Goal: Find contact information

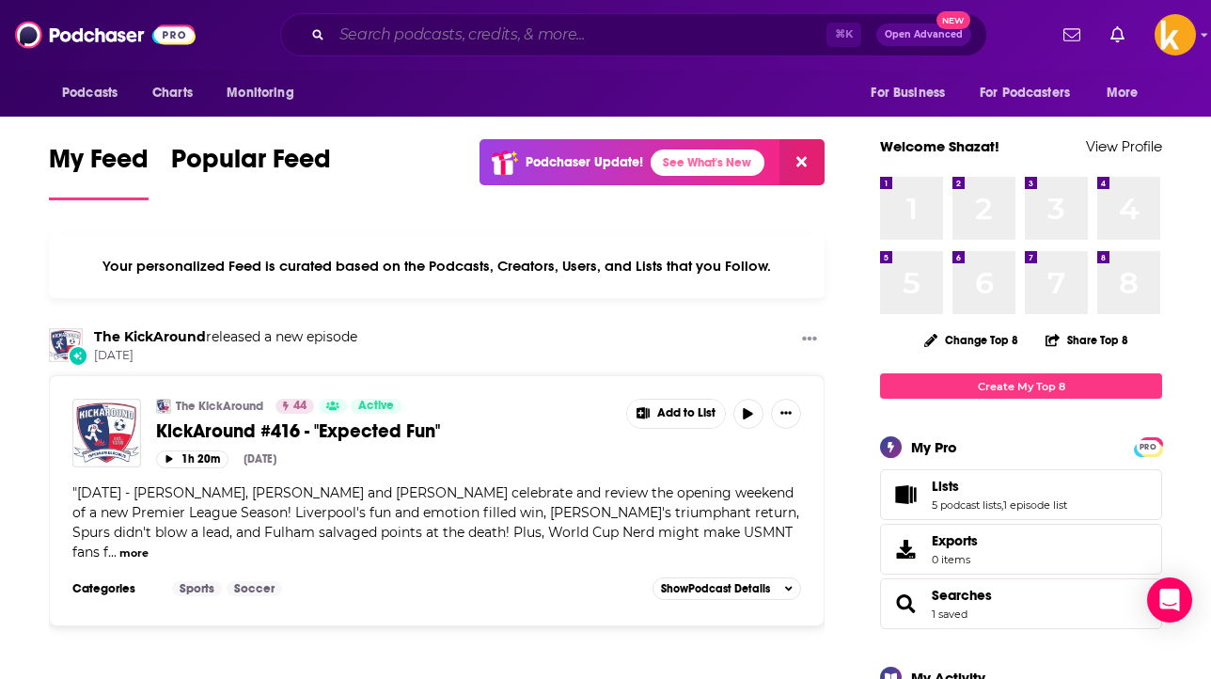
click at [435, 39] on input "Search podcasts, credits, & more..." at bounding box center [579, 35] width 495 height 30
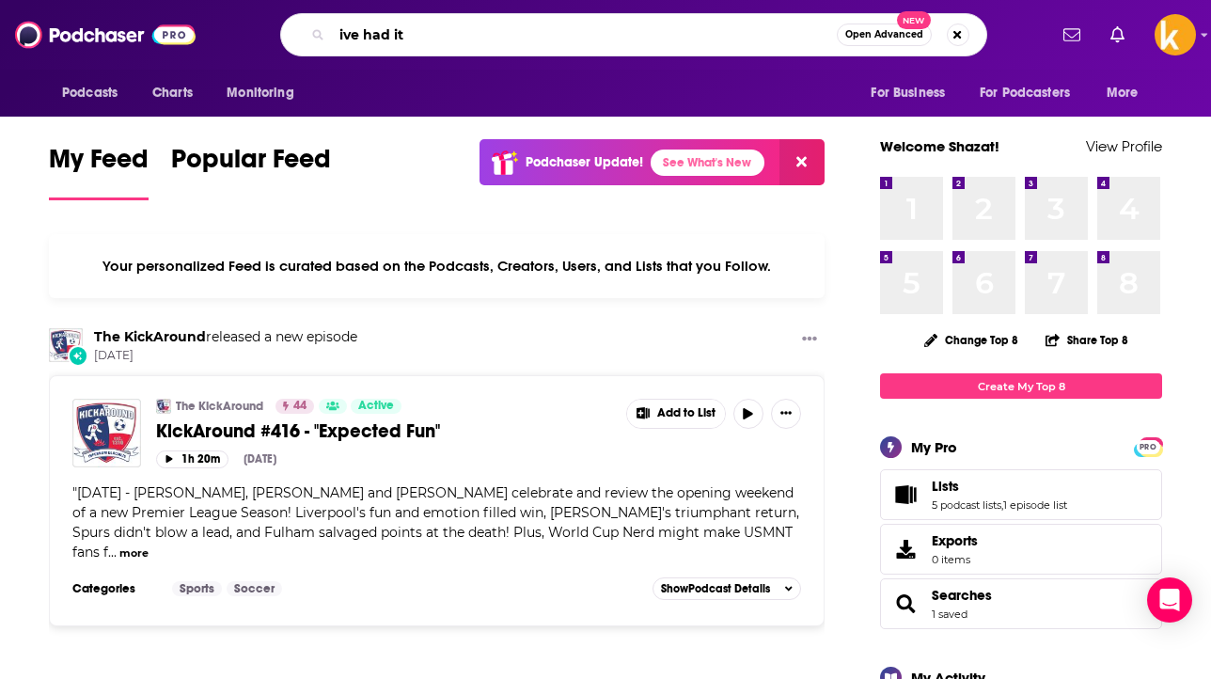
type input "ive had it"
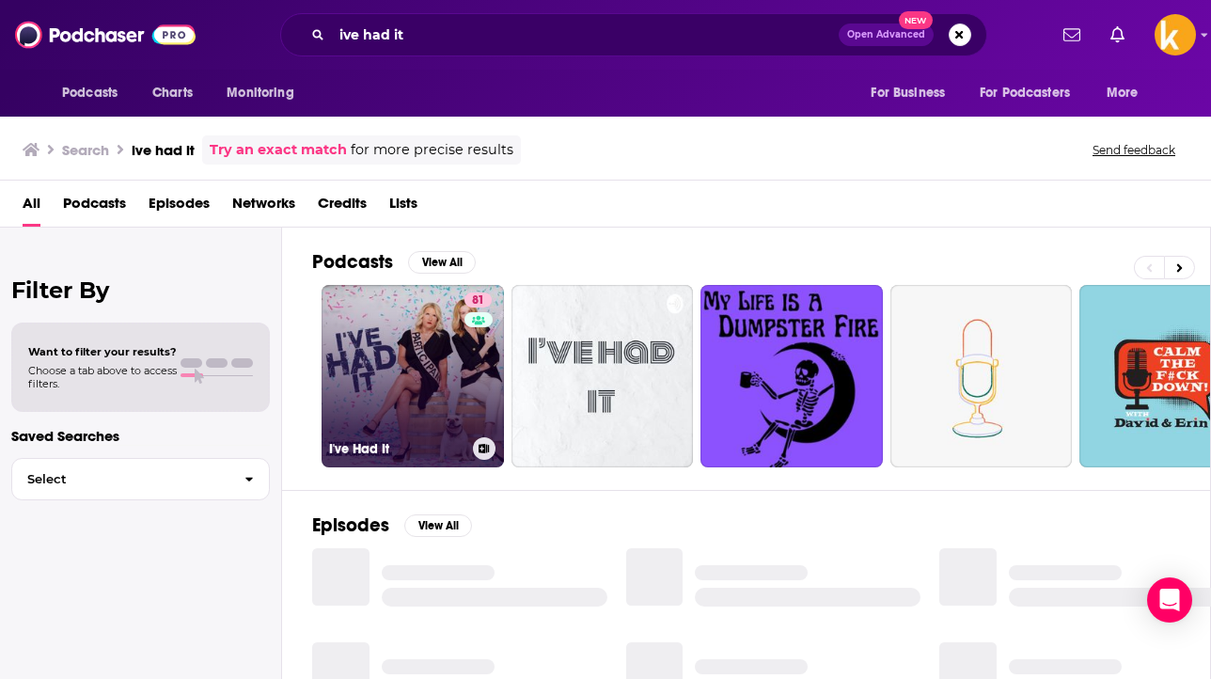
click at [414, 399] on link "81 I've Had It" at bounding box center [413, 376] width 182 height 182
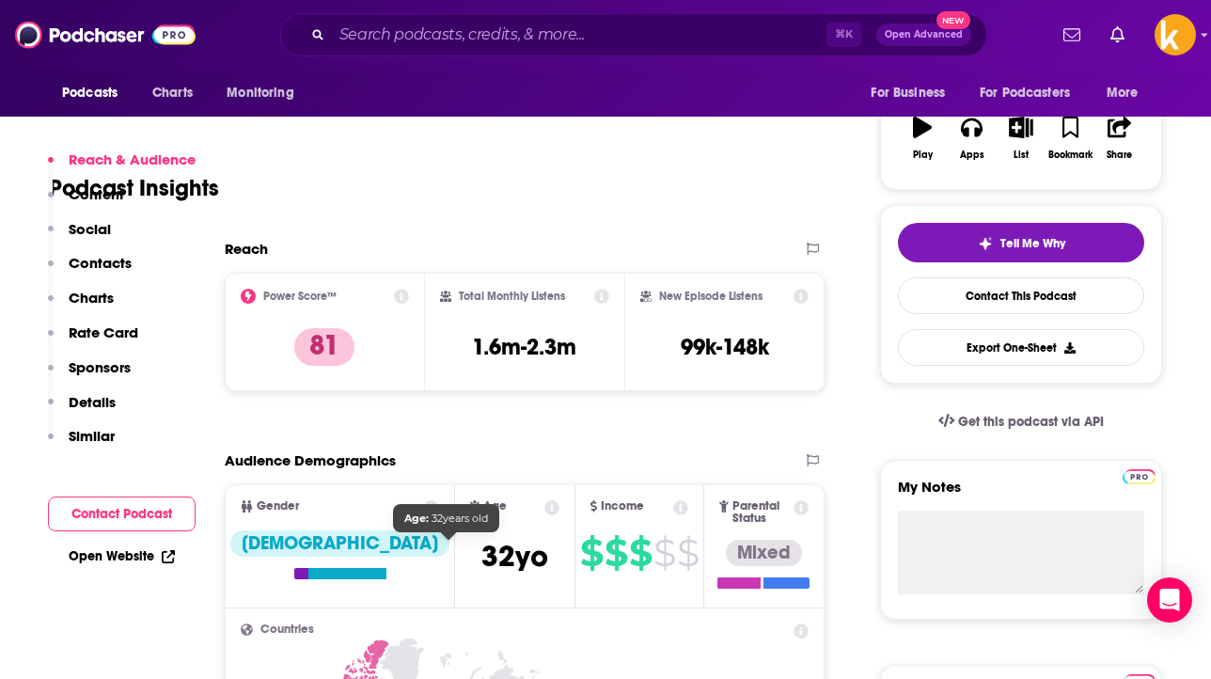
scroll to position [302, 0]
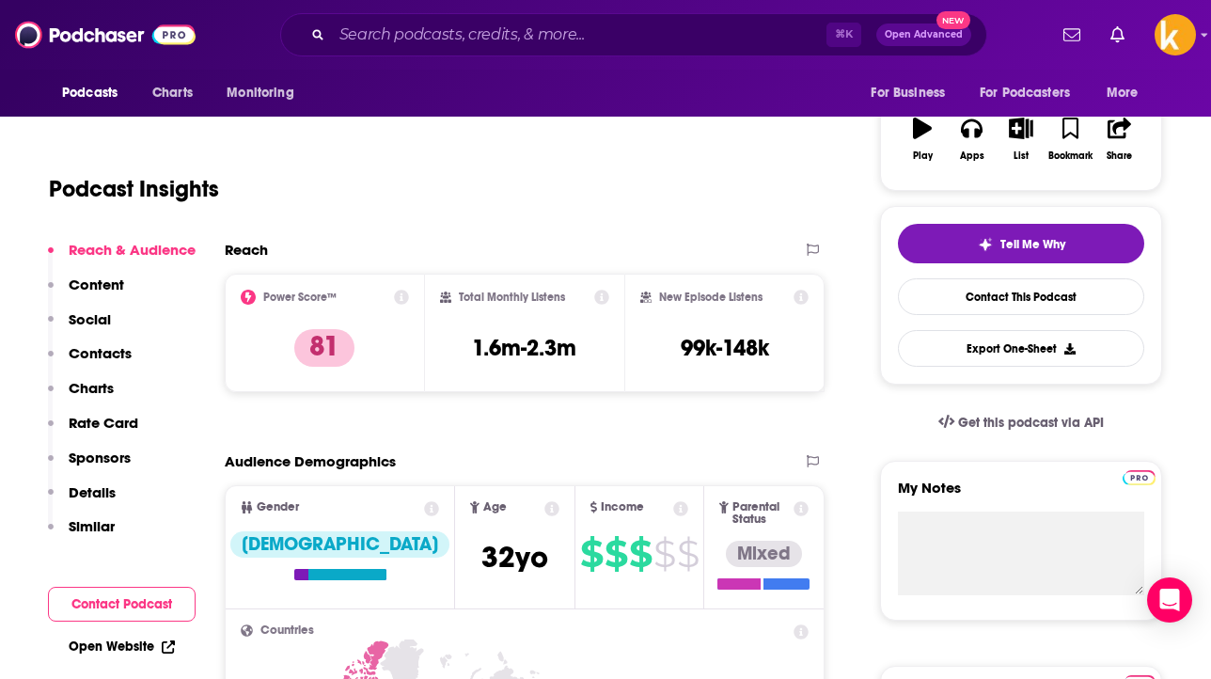
click at [103, 357] on p "Contacts" at bounding box center [100, 353] width 63 height 18
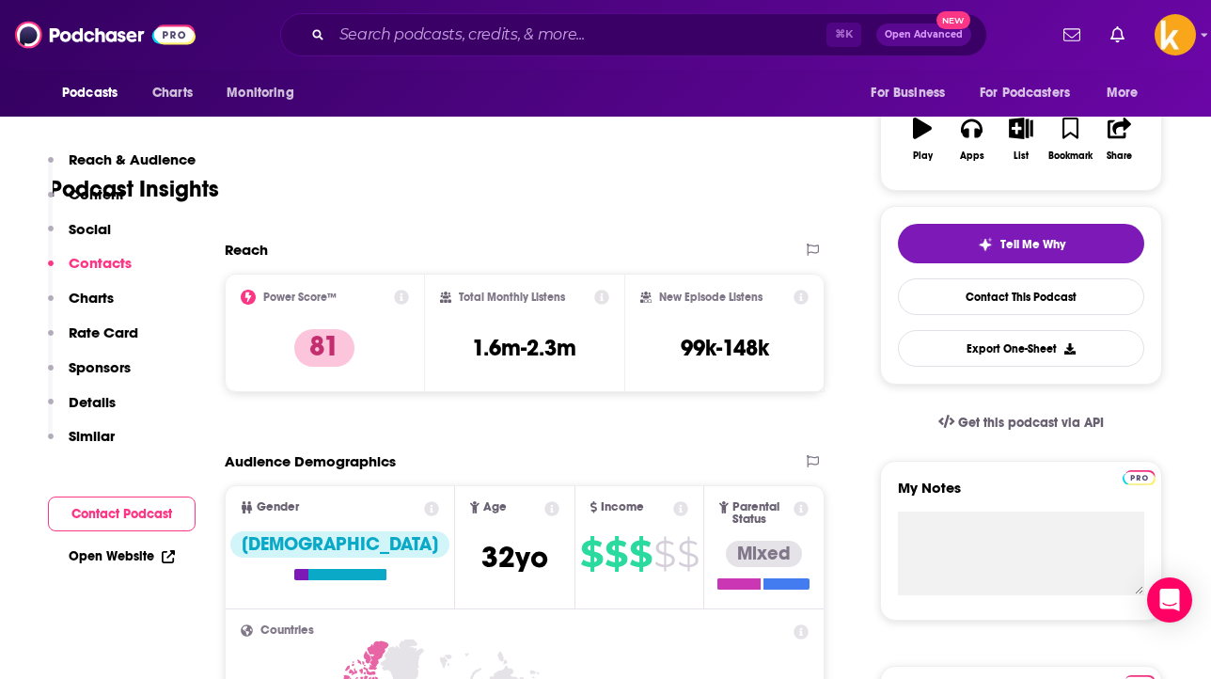
scroll to position [1527, 0]
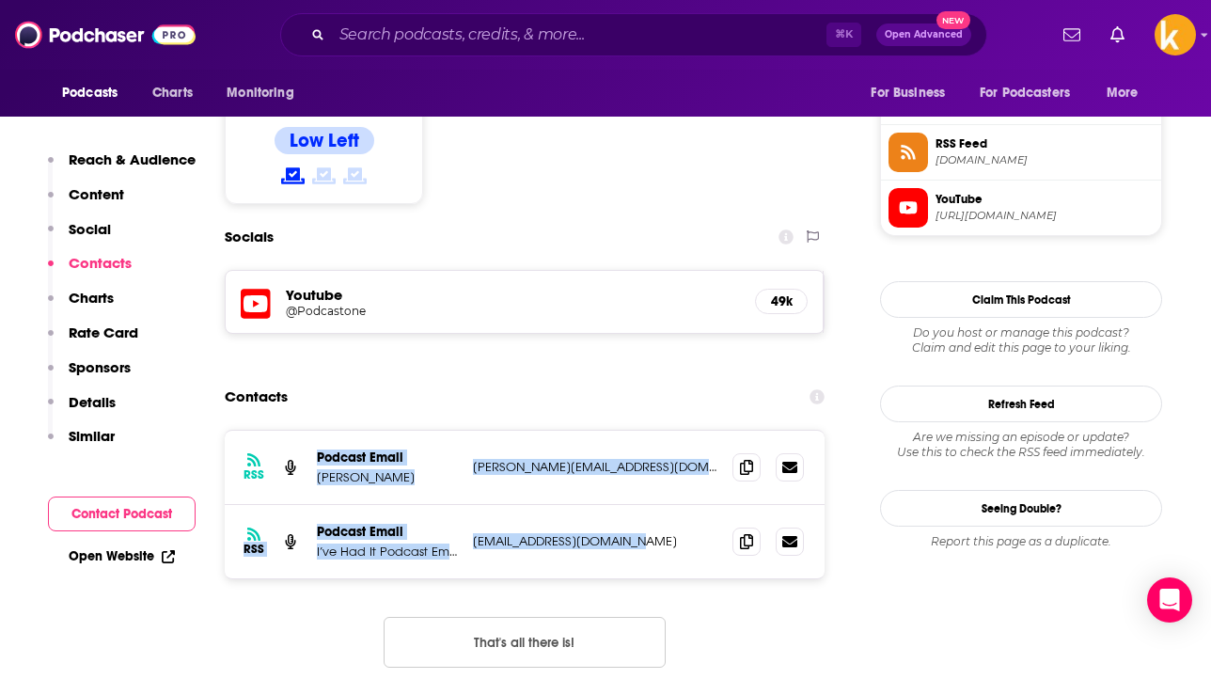
drag, startPoint x: 662, startPoint y: 435, endPoint x: 458, endPoint y: 331, distance: 228.8
click at [458, 431] on div "RSS Podcast Email [PERSON_NAME] [PERSON_NAME][EMAIL_ADDRESS][DOMAIN_NAME] [PERS…" at bounding box center [525, 505] width 600 height 148
copy div "Podcast Email [PERSON_NAME] [PERSON_NAME][EMAIL_ADDRESS][DOMAIN_NAME] [PERSON_N…"
